Goal: Find specific page/section: Find specific page/section

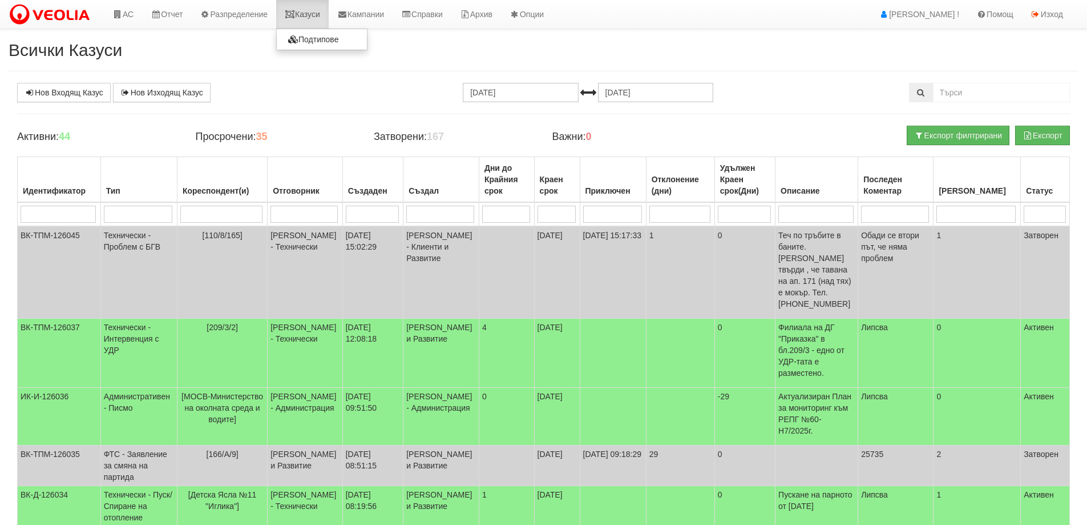
click at [312, 14] on link "Казуси" at bounding box center [302, 14] width 53 height 29
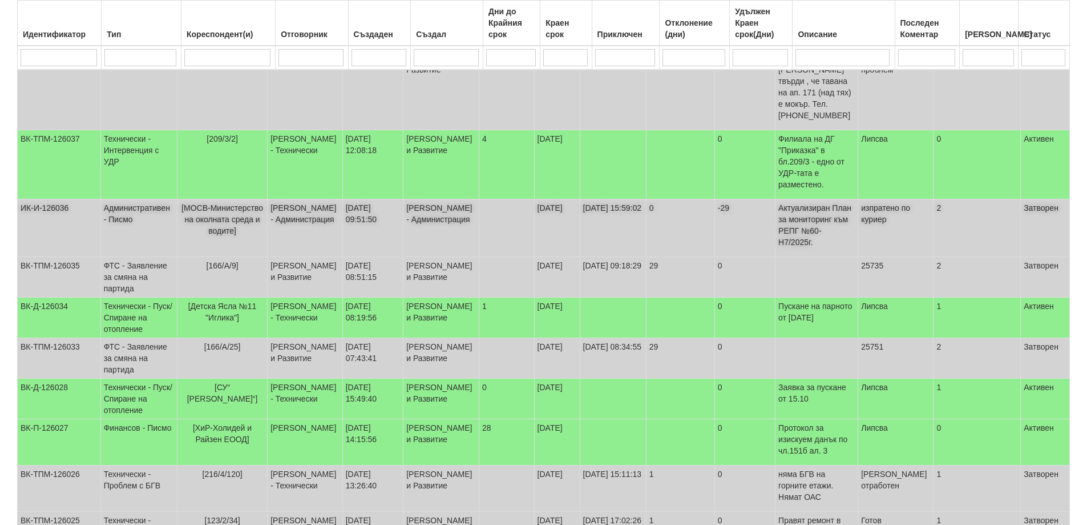
scroll to position [228, 0]
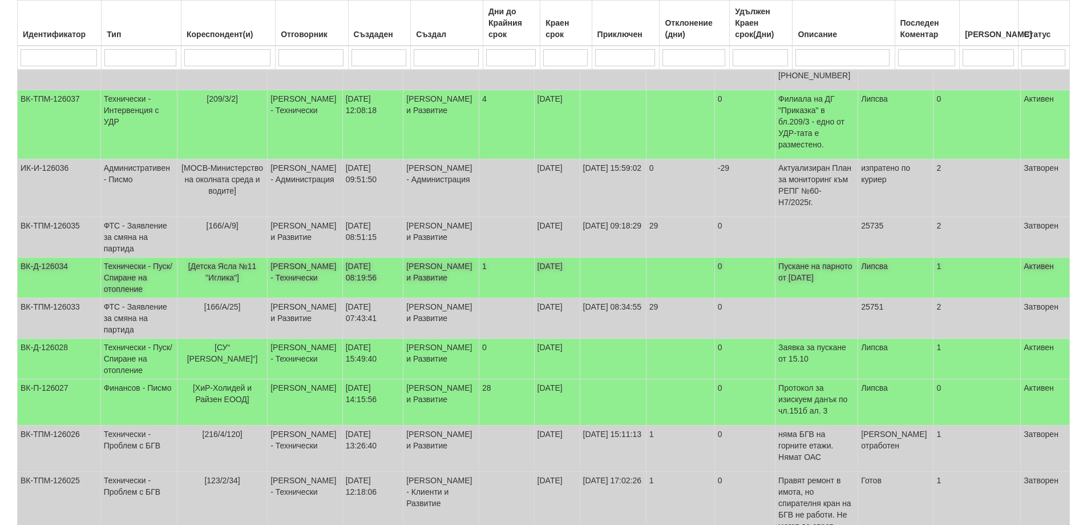
click at [137, 257] on td "Технически - Пуск/Спиране на отопление" at bounding box center [138, 277] width 76 height 41
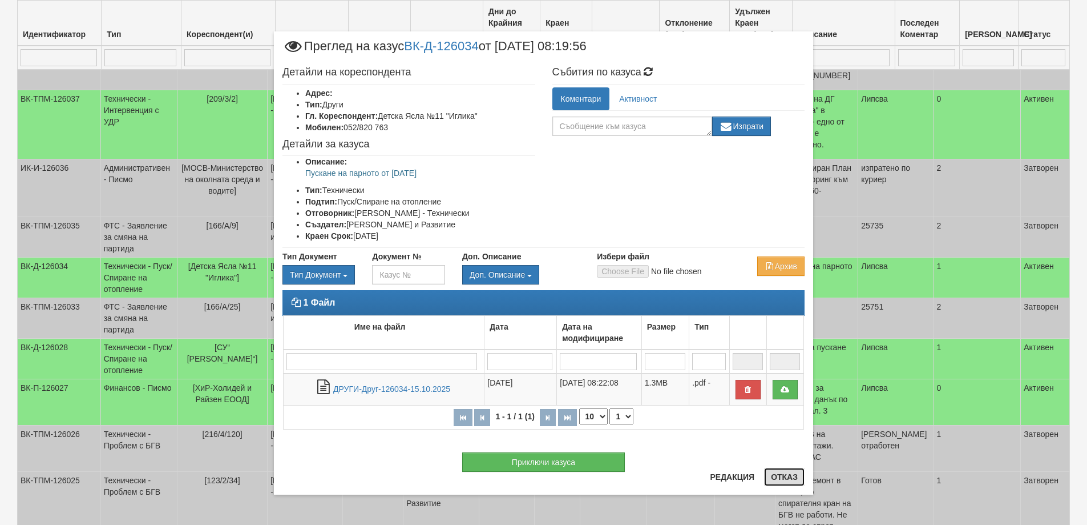
click at [783, 477] on button "Отказ" at bounding box center [784, 476] width 41 height 18
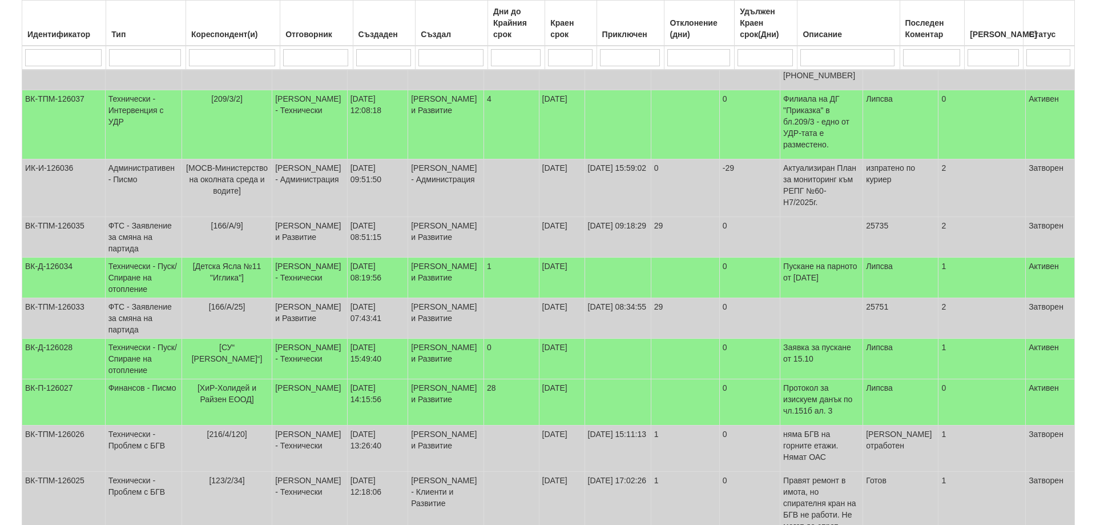
scroll to position [0, 0]
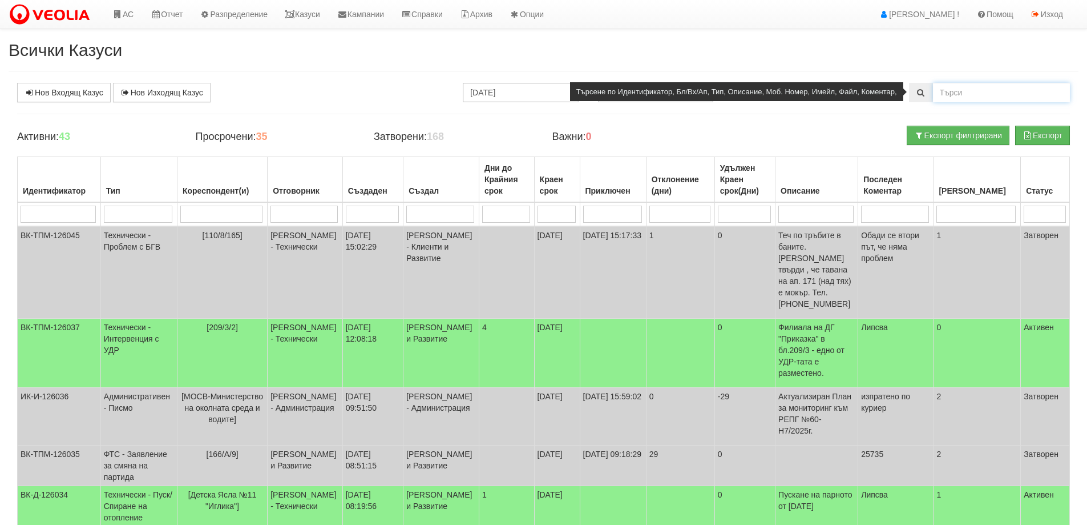
click at [972, 95] on input "text" at bounding box center [1001, 92] width 137 height 19
type input "882837456"
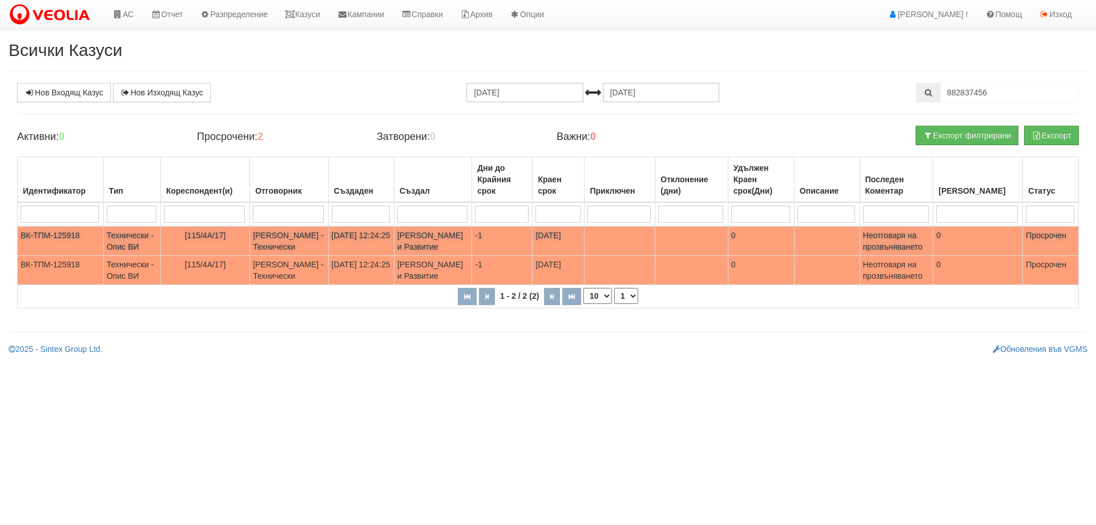
click at [199, 240] on td "[115/4А/17]" at bounding box center [204, 241] width 89 height 30
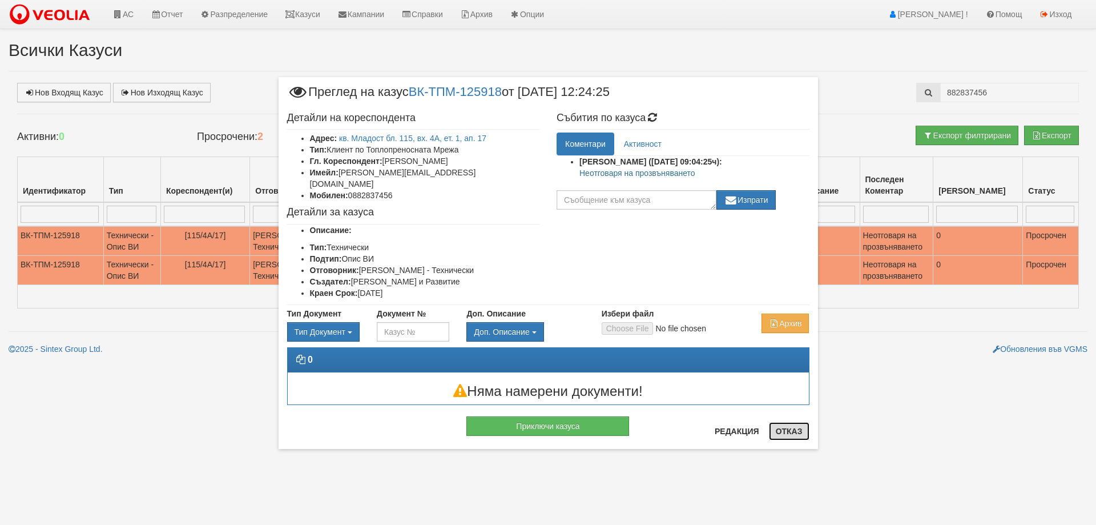
click at [789, 431] on button "Отказ" at bounding box center [789, 431] width 41 height 18
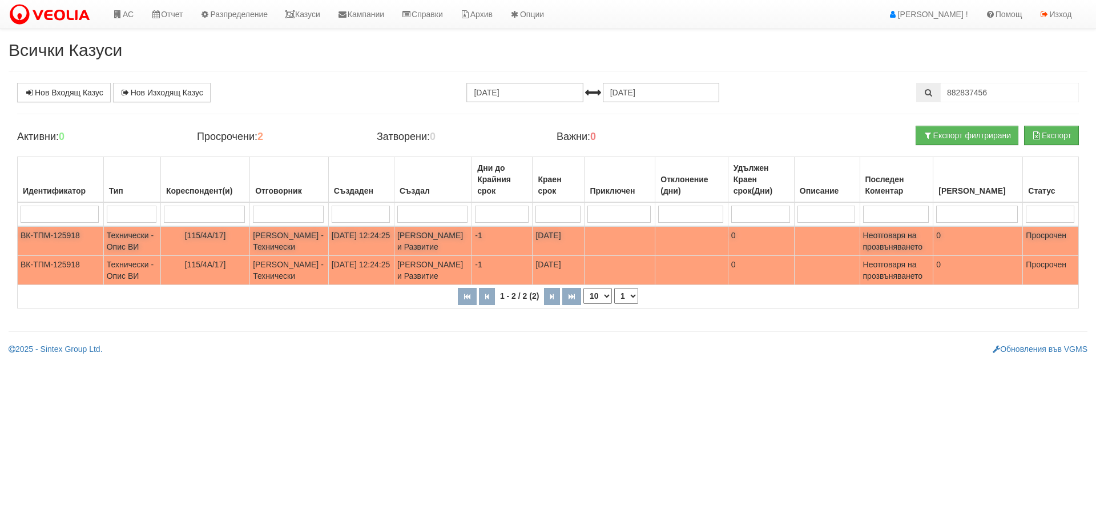
click at [132, 236] on td "Технически - Опис ВИ" at bounding box center [131, 241] width 57 height 30
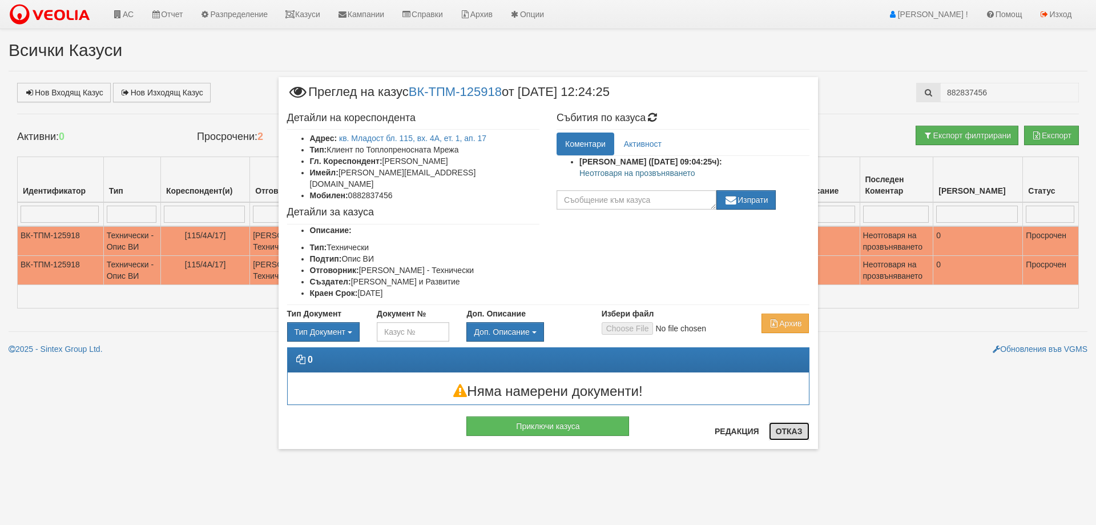
click at [787, 426] on button "Отказ" at bounding box center [789, 431] width 41 height 18
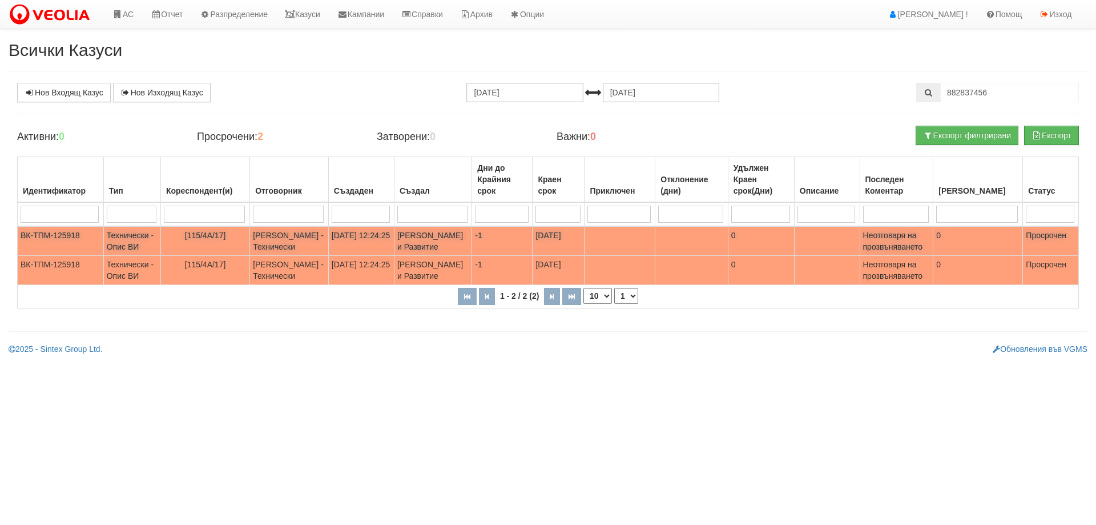
click at [278, 237] on td "[PERSON_NAME] - Технически" at bounding box center [289, 241] width 79 height 30
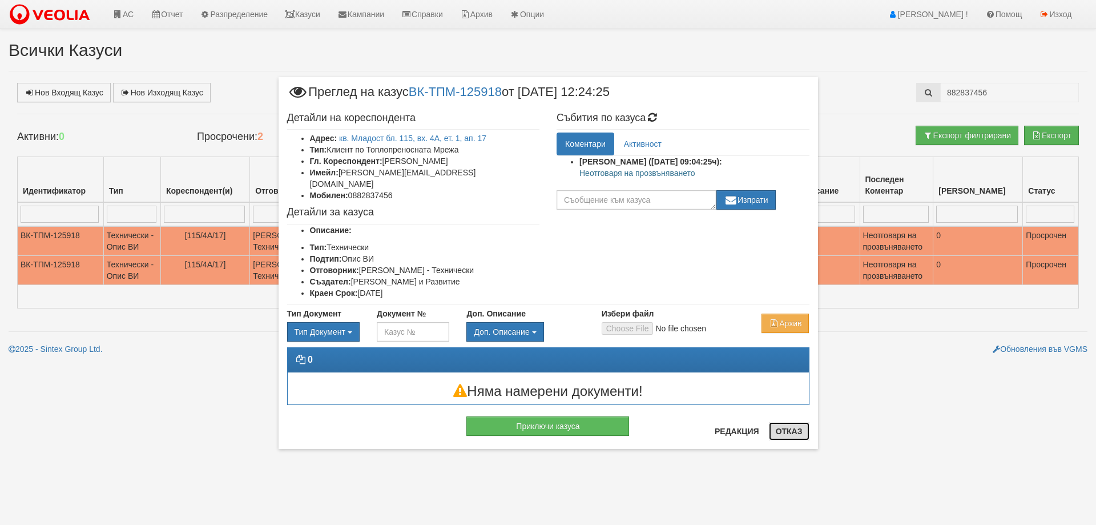
click at [788, 425] on button "Отказ" at bounding box center [789, 431] width 41 height 18
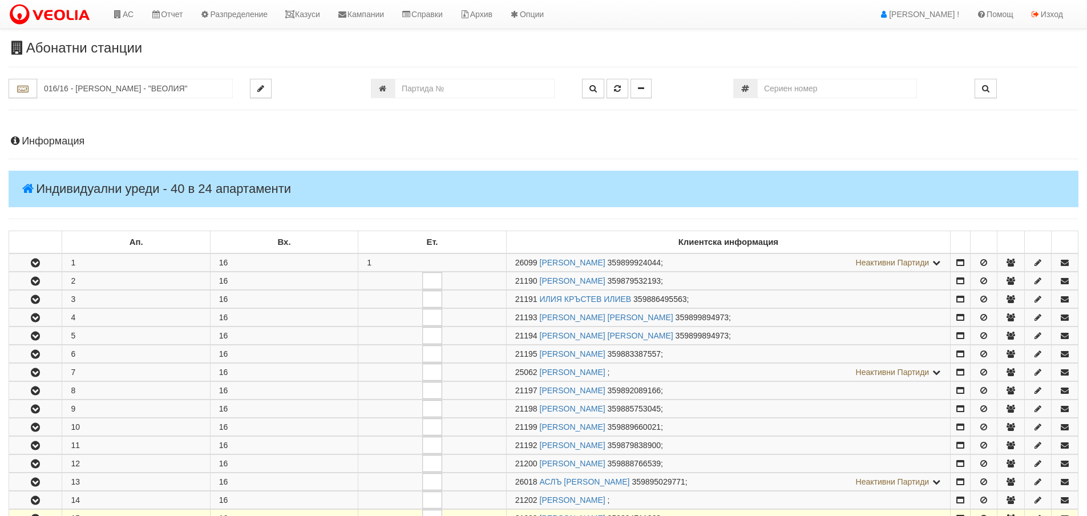
scroll to position [285, 0]
